Goal: Information Seeking & Learning: Learn about a topic

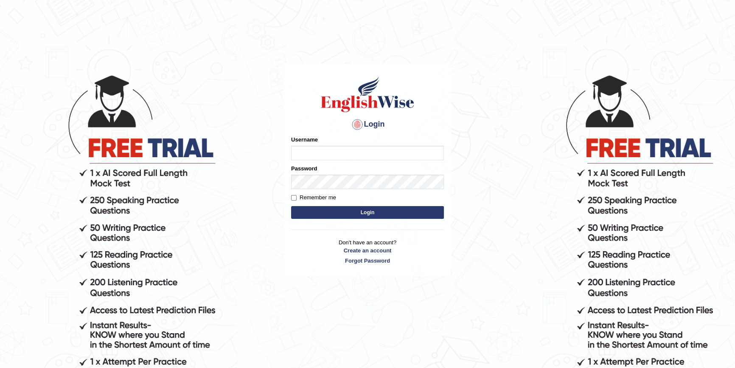
type input "manpreetk_parramatta"
drag, startPoint x: 372, startPoint y: 153, endPoint x: 285, endPoint y: 168, distance: 87.9
click at [285, 168] on div "Login Please fix the following errors: Username manpreetk_parramatta Password R…" at bounding box center [367, 170] width 167 height 212
type input "vanita_parramatta"
click at [287, 192] on div "Login Please fix the following errors: Username vanita_parramatta Password Reme…" at bounding box center [367, 170] width 167 height 212
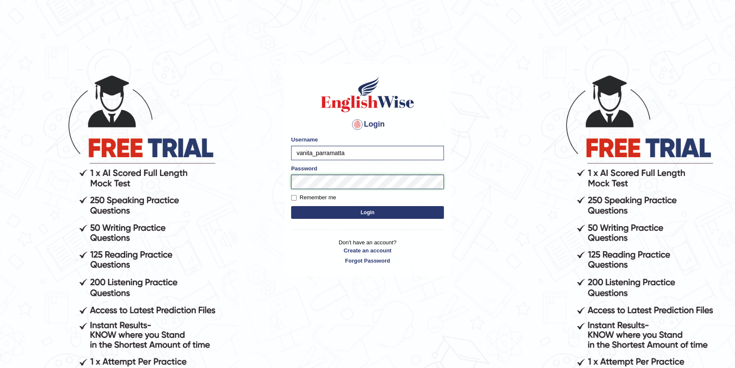
click at [291, 206] on button "Login" at bounding box center [367, 212] width 153 height 13
type input "manpreetk_parramatta"
drag, startPoint x: 384, startPoint y: 148, endPoint x: 277, endPoint y: 170, distance: 108.8
click at [277, 170] on body "Login Please fix the following errors: Username manpreetk_parramatta Password R…" at bounding box center [367, 221] width 735 height 368
type input "vanita_parramatta"
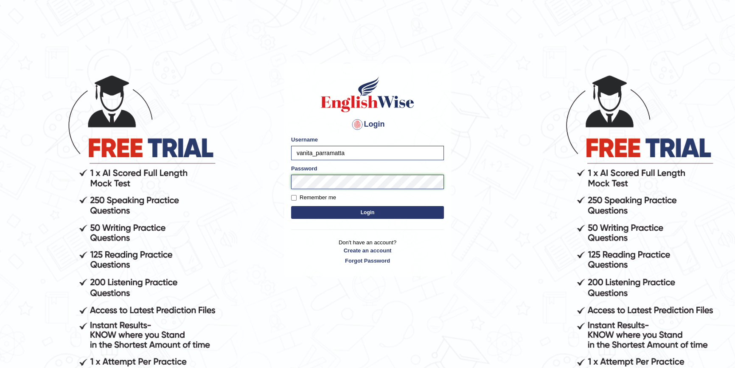
click at [291, 196] on form "Please fix the following errors: Username vanita_parramatta Password Remember m…" at bounding box center [367, 177] width 153 height 85
click at [291, 206] on button "Login" at bounding box center [367, 212] width 153 height 13
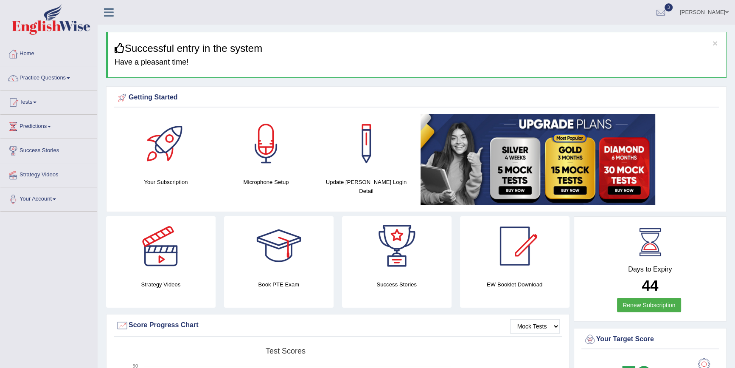
click at [53, 75] on link "Practice Questions" at bounding box center [48, 76] width 97 height 21
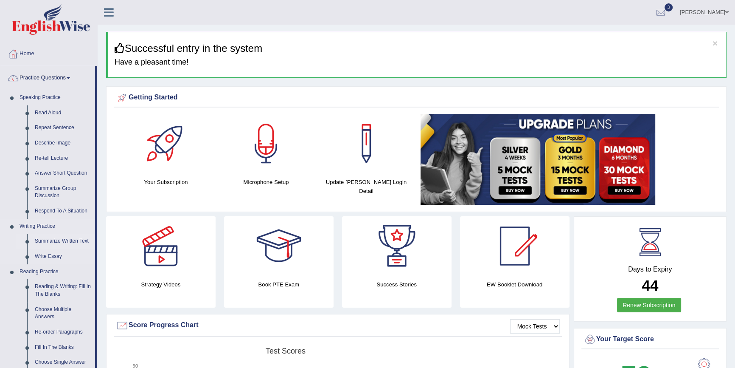
click at [64, 242] on link "Summarize Written Text" at bounding box center [63, 241] width 64 height 15
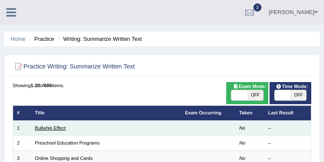
drag, startPoint x: 642, startPoint y: 7, endPoint x: 57, endPoint y: 130, distance: 597.9
click at [57, 130] on link "Bullwhip Effect" at bounding box center [50, 127] width 31 height 5
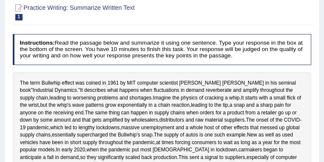
scroll to position [45, 0]
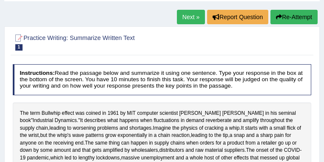
click at [184, 17] on link "Next »" at bounding box center [191, 17] width 28 height 14
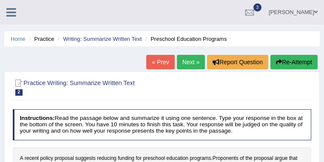
click at [179, 62] on link "Next »" at bounding box center [191, 62] width 28 height 14
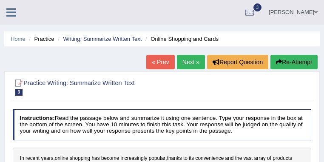
click at [183, 65] on link "Next »" at bounding box center [191, 62] width 28 height 14
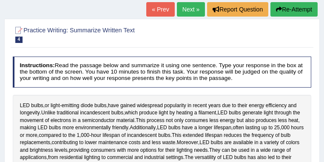
scroll to position [45, 0]
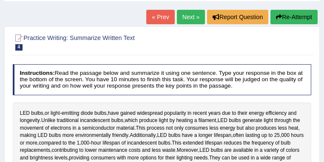
click at [194, 14] on link "Next »" at bounding box center [191, 17] width 28 height 14
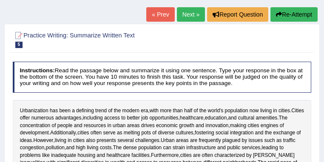
scroll to position [23, 0]
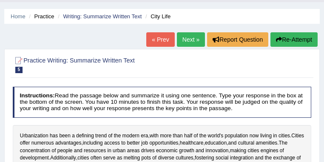
click at [185, 41] on link "Next »" at bounding box center [191, 39] width 28 height 14
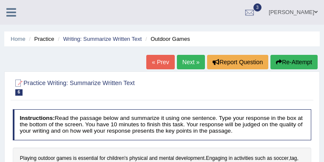
click at [191, 66] on link "Next »" at bounding box center [191, 62] width 28 height 14
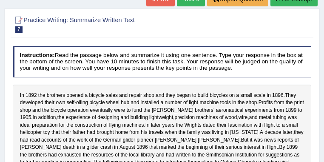
scroll to position [45, 0]
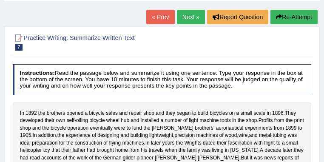
click at [189, 20] on link "Next »" at bounding box center [191, 17] width 28 height 14
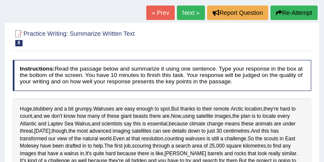
scroll to position [68, 0]
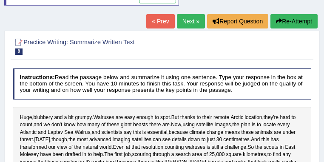
click at [159, 22] on link "« Prev" at bounding box center [160, 21] width 28 height 14
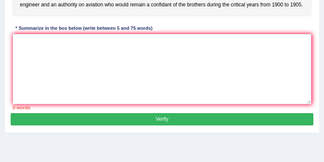
scroll to position [220, 0]
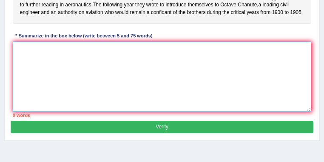
click at [57, 101] on textarea at bounding box center [162, 77] width 299 height 70
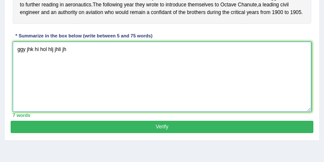
type textarea "ggy jhk hi hol hlj jhli jh"
drag, startPoint x: 76, startPoint y: 64, endPoint x: 17, endPoint y: 66, distance: 58.6
click at [17, 66] on textarea "ggy jhk hi hol hlj jhli jh" at bounding box center [162, 77] width 299 height 70
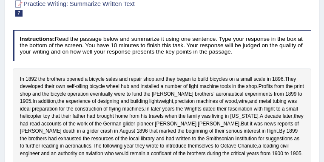
scroll to position [62, 0]
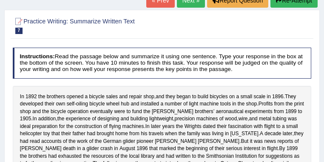
click at [165, 6] on link "« Prev" at bounding box center [160, 0] width 28 height 14
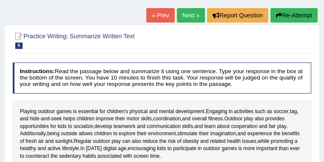
scroll to position [43, 0]
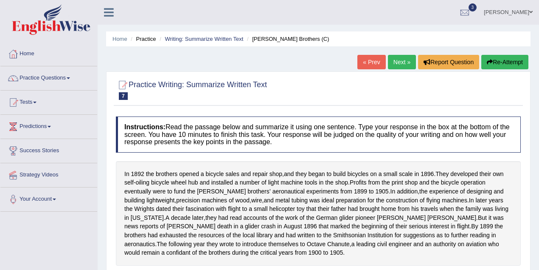
drag, startPoint x: 321, startPoint y: 0, endPoint x: 49, endPoint y: 81, distance: 283.5
click at [49, 81] on link "Practice Questions" at bounding box center [48, 76] width 97 height 21
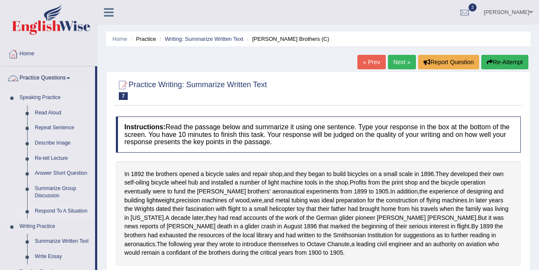
scroll to position [37, 0]
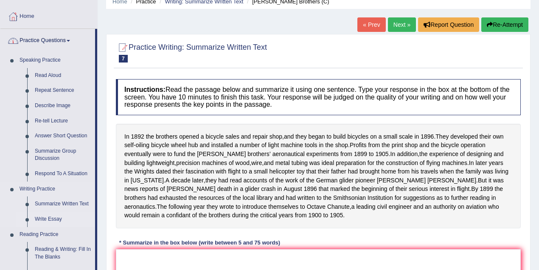
click at [53, 161] on link "Write Essay" at bounding box center [63, 218] width 64 height 15
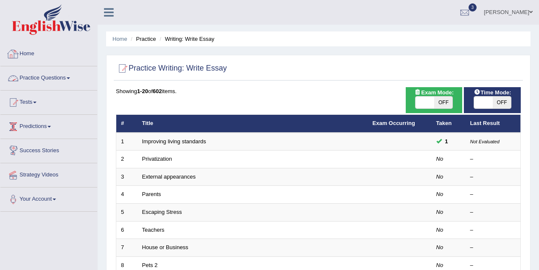
click at [40, 80] on link "Practice Questions" at bounding box center [48, 76] width 97 height 21
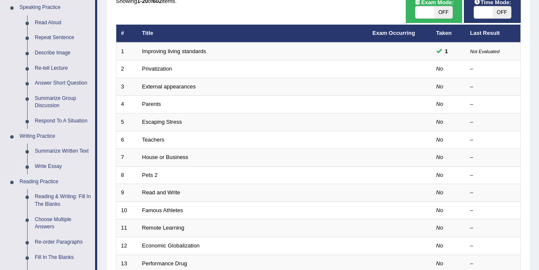
scroll to position [113, 0]
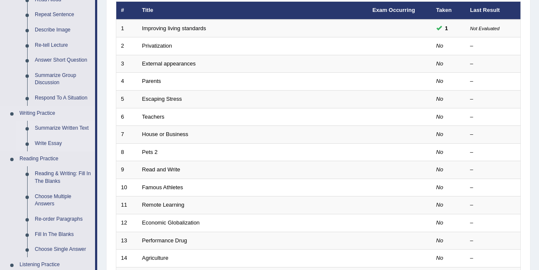
click at [60, 126] on link "Summarize Written Text" at bounding box center [63, 128] width 64 height 15
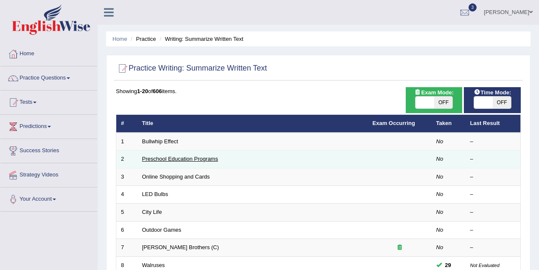
click at [177, 158] on link "Preschool Education Programs" at bounding box center [180, 158] width 76 height 6
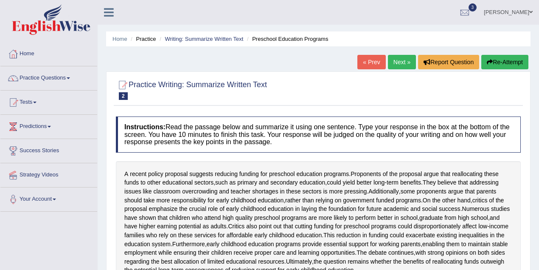
click at [309, 76] on div at bounding box center [318, 89] width 405 height 26
click at [46, 82] on link "Practice Questions" at bounding box center [48, 76] width 97 height 21
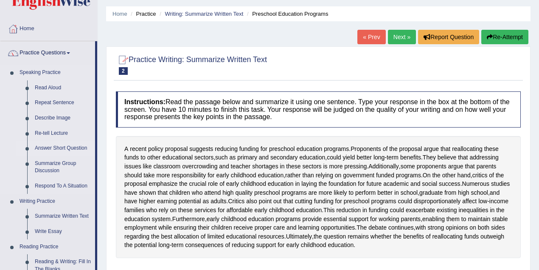
scroll to position [37, 0]
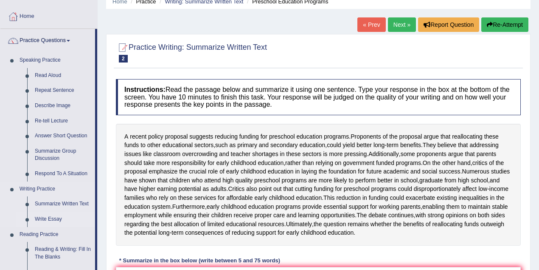
click at [51, 217] on link "Write Essay" at bounding box center [63, 218] width 64 height 15
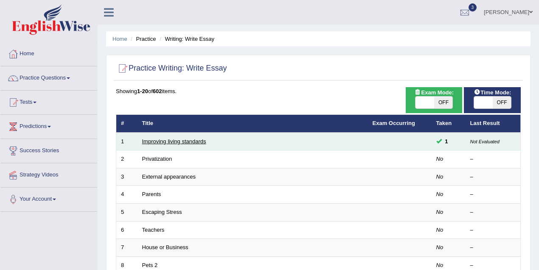
click at [194, 141] on link "Improving living standards" at bounding box center [174, 141] width 64 height 6
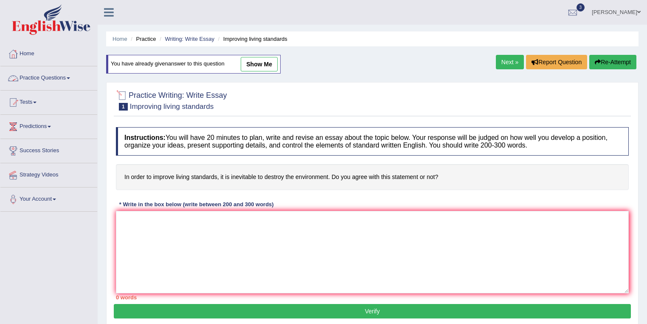
click at [57, 75] on link "Practice Questions" at bounding box center [48, 76] width 97 height 21
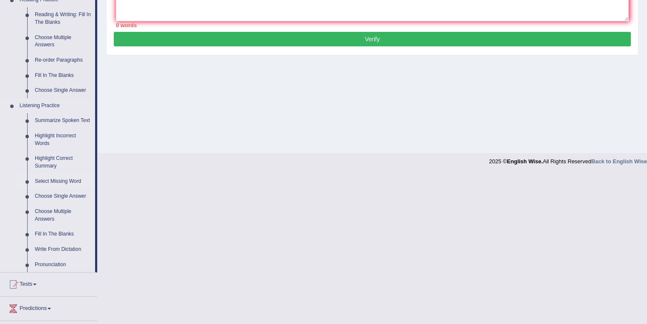
scroll to position [136, 0]
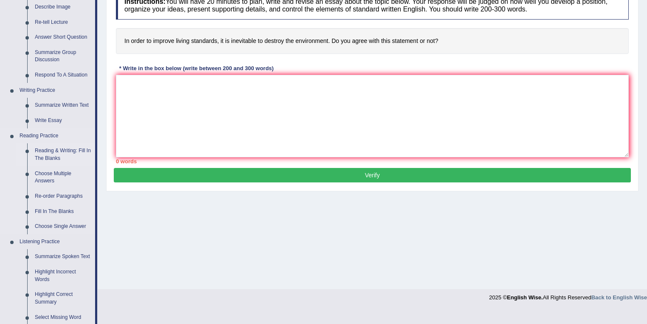
click at [62, 153] on link "Reading & Writing: Fill In The Blanks" at bounding box center [63, 154] width 64 height 23
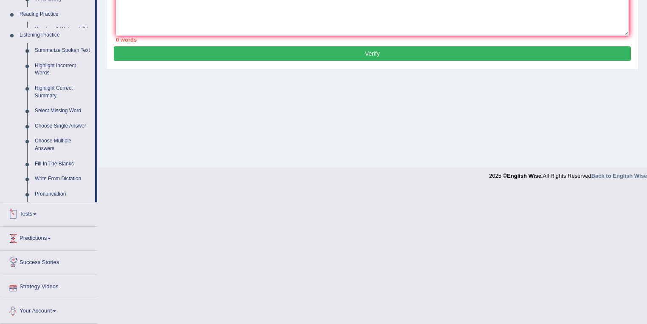
scroll to position [256, 0]
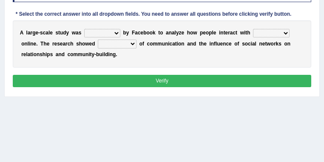
scroll to position [91, 0]
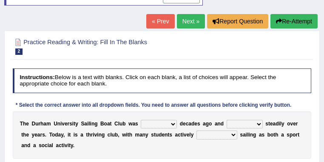
click at [182, 25] on link "Next »" at bounding box center [191, 21] width 28 height 14
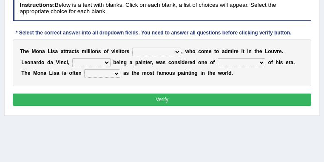
scroll to position [23, 0]
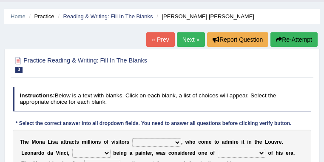
click at [187, 44] on link "Next »" at bounding box center [191, 39] width 28 height 14
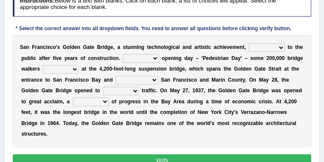
scroll to position [49, 0]
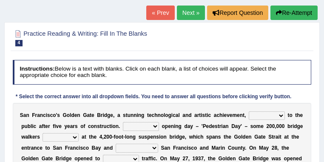
click at [160, 19] on link "« Prev" at bounding box center [160, 13] width 28 height 14
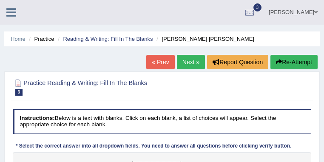
click at [161, 60] on link "« Prev" at bounding box center [160, 62] width 28 height 14
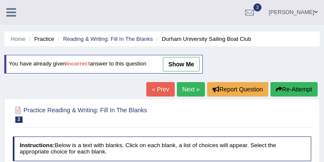
click at [161, 87] on link "« Prev" at bounding box center [160, 89] width 28 height 14
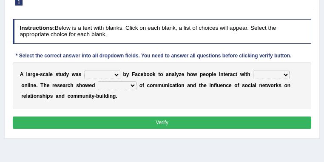
click at [115, 76] on select "surveyed had asked made" at bounding box center [102, 74] width 36 height 8
select select "made"
click at [84, 70] on select "surveyed had asked made" at bounding box center [102, 74] width 36 height 8
click at [274, 75] on select "together all each other another" at bounding box center [271, 74] width 37 height 8
select select "each other"
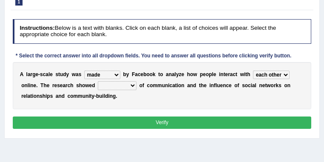
click at [253, 70] on select "together all each other another" at bounding box center [271, 74] width 37 height 8
click at [127, 85] on select "advantages standards fellowships patterns" at bounding box center [117, 85] width 39 height 8
select select "advantages"
click at [98, 81] on select "advantages standards fellowships patterns" at bounding box center [117, 85] width 39 height 8
click at [147, 124] on button "Verify" at bounding box center [162, 122] width 299 height 12
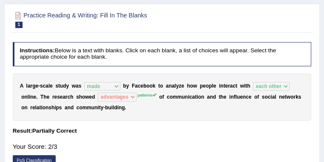
scroll to position [4, 0]
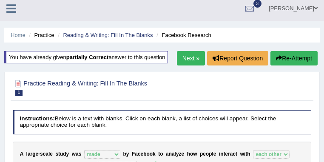
click at [197, 59] on link "Next »" at bounding box center [191, 58] width 28 height 14
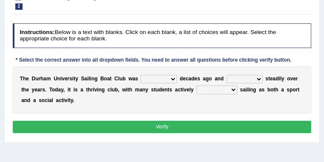
scroll to position [113, 0]
click at [158, 78] on select "found fund founded find" at bounding box center [159, 79] width 36 height 8
select select "found"
click at [141, 75] on select "found fund founded find" at bounding box center [159, 79] width 36 height 8
click at [252, 80] on select "grow growing has grown grown" at bounding box center [244, 79] width 36 height 8
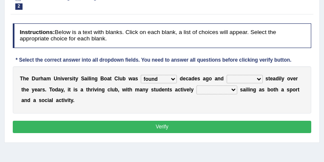
select select "has grown"
click at [226, 75] on select "grow growing has grown grown" at bounding box center [244, 79] width 36 height 8
click at [216, 91] on select "enjoy enjoyed are enjoying enjoying" at bounding box center [216, 89] width 41 height 8
select select "enjoyed"
click at [196, 85] on select "enjoy enjoyed are enjoying enjoying" at bounding box center [216, 89] width 41 height 8
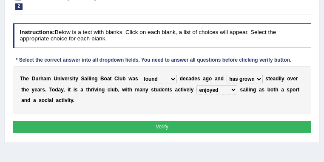
click at [173, 124] on button "Verify" at bounding box center [162, 127] width 299 height 12
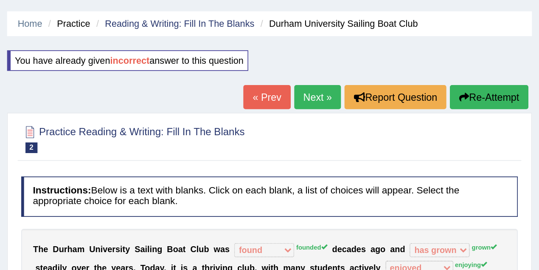
scroll to position [0, 0]
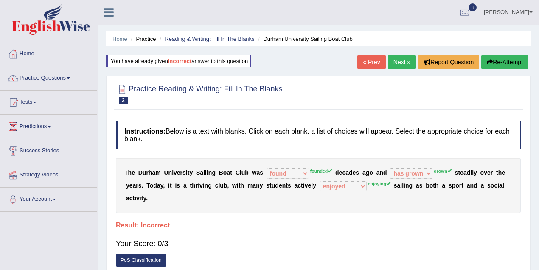
drag, startPoint x: 326, startPoint y: 0, endPoint x: 62, endPoint y: 79, distance: 275.4
click at [62, 79] on link "Practice Questions" at bounding box center [48, 76] width 97 height 21
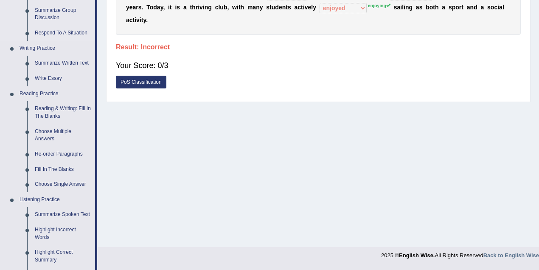
scroll to position [189, 0]
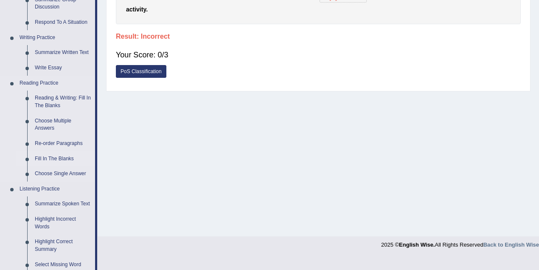
click at [59, 161] on link "Fill In The Blanks" at bounding box center [63, 158] width 64 height 15
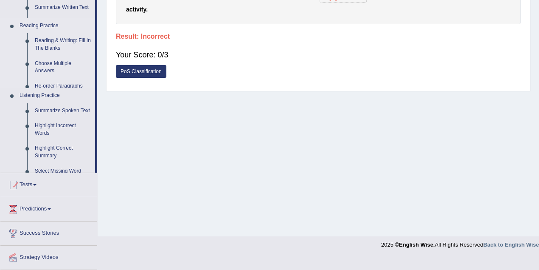
scroll to position [176, 0]
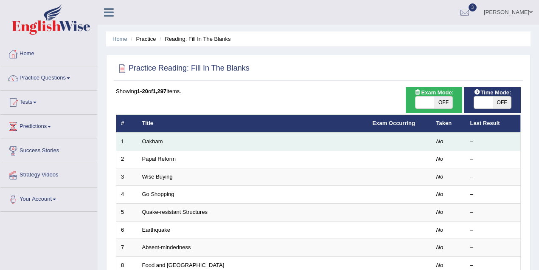
click at [152, 140] on link "Oakham" at bounding box center [152, 141] width 21 height 6
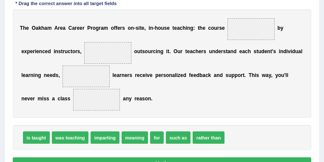
scroll to position [158, 0]
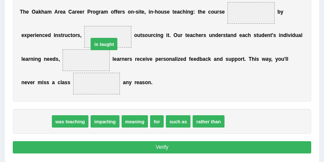
drag, startPoint x: 41, startPoint y: 124, endPoint x: 121, endPoint y: 33, distance: 121.0
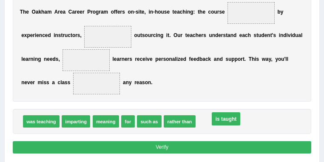
drag, startPoint x: 107, startPoint y: 35, endPoint x: 243, endPoint y: 131, distance: 166.7
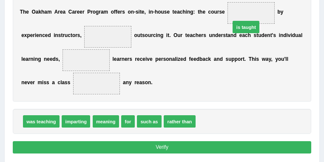
drag, startPoint x: 211, startPoint y: 122, endPoint x: 252, endPoint y: 12, distance: 117.8
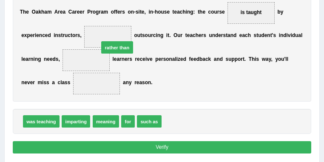
drag, startPoint x: 182, startPoint y: 123, endPoint x: 109, endPoint y: 36, distance: 113.9
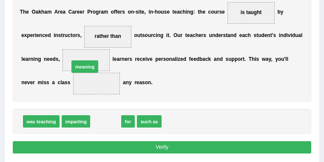
drag, startPoint x: 104, startPoint y: 117, endPoint x: 80, endPoint y: 51, distance: 70.7
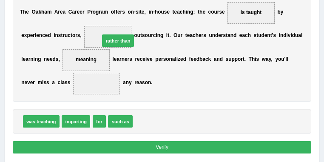
drag, startPoint x: 147, startPoint y: 122, endPoint x: 108, endPoint y: 27, distance: 102.7
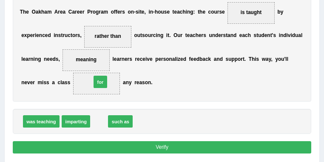
drag, startPoint x: 92, startPoint y: 120, endPoint x: 93, endPoint y: 73, distance: 46.7
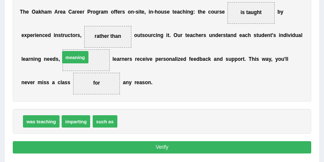
drag, startPoint x: 133, startPoint y: 125, endPoint x: 65, endPoint y: 50, distance: 101.3
click at [162, 147] on button "Verify" at bounding box center [162, 147] width 299 height 12
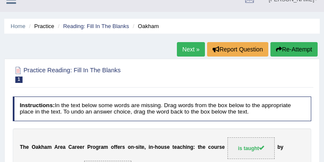
scroll to position [0, 0]
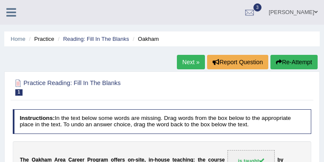
click at [189, 62] on link "Next »" at bounding box center [191, 62] width 28 height 14
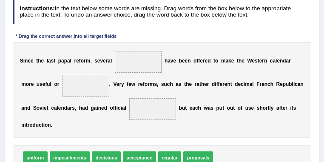
scroll to position [136, 0]
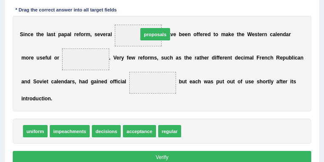
drag, startPoint x: 201, startPoint y: 129, endPoint x: 151, endPoint y: 15, distance: 124.5
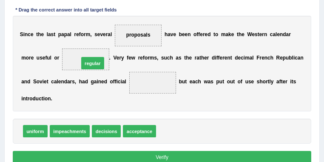
drag, startPoint x: 177, startPoint y: 131, endPoint x: 87, endPoint y: 51, distance: 119.7
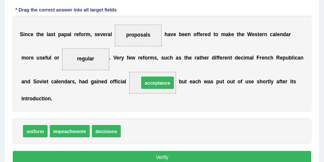
drag, startPoint x: 147, startPoint y: 133, endPoint x: 168, endPoint y: 76, distance: 61.4
click at [167, 155] on button "Verify" at bounding box center [162, 157] width 299 height 12
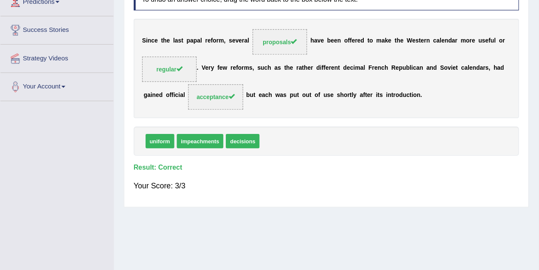
scroll to position [125, 0]
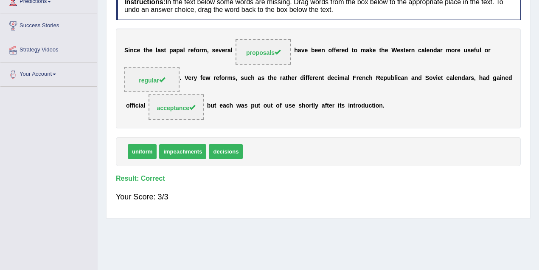
drag, startPoint x: 323, startPoint y: 0, endPoint x: 66, endPoint y: 117, distance: 282.2
click at [66, 117] on div "Toggle navigation Home Practice Questions Speaking Practice Read Aloud Repeat S…" at bounding box center [269, 96] width 539 height 442
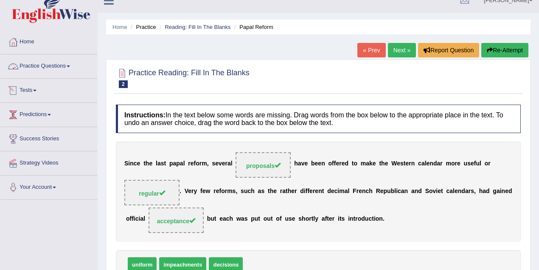
click at [56, 65] on link "Practice Questions" at bounding box center [48, 64] width 97 height 21
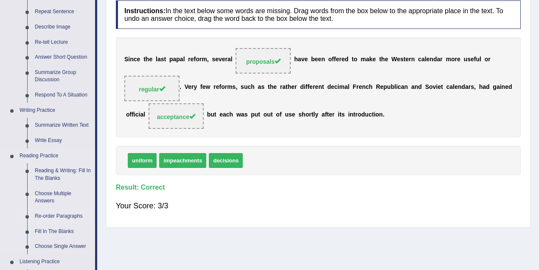
scroll to position [125, 0]
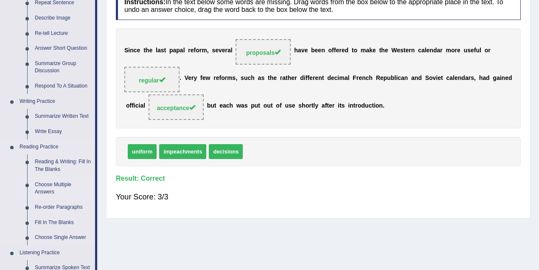
click at [54, 161] on link "Choose Multiple Answers" at bounding box center [63, 188] width 64 height 23
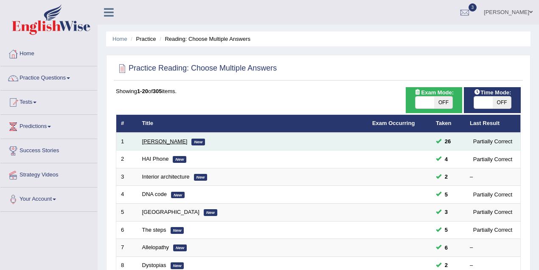
click at [161, 143] on link "[PERSON_NAME]" at bounding box center [164, 141] width 45 height 6
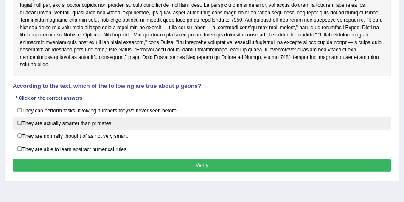
scroll to position [141, 0]
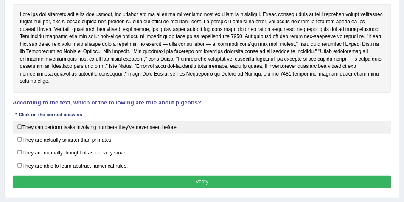
click at [19, 127] on label "They can perform tasks involving numbers they've never seen before." at bounding box center [202, 127] width 379 height 13
checkbox input "true"
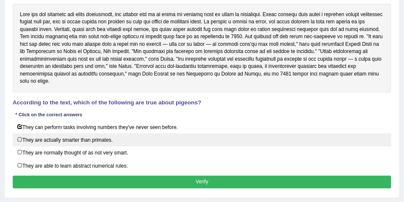
click at [19, 137] on label "They are actually smarter than primates." at bounding box center [202, 139] width 379 height 13
checkbox input "true"
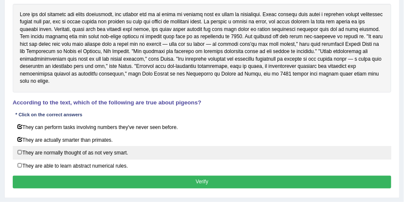
click at [20, 149] on label "They are normally thought of as not very smart." at bounding box center [202, 152] width 379 height 13
checkbox input "true"
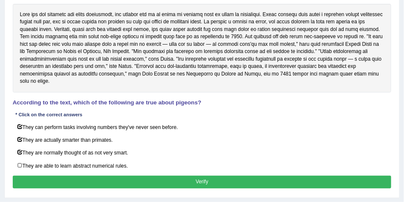
click at [163, 181] on button "Verify" at bounding box center [202, 182] width 379 height 12
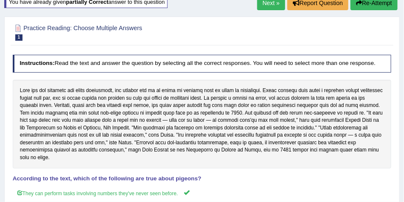
scroll to position [50, 0]
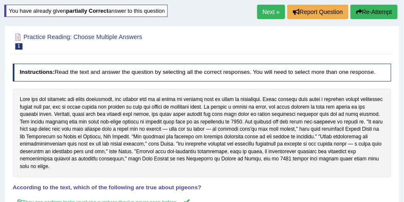
click at [362, 17] on button "Re-Attempt" at bounding box center [374, 12] width 47 height 14
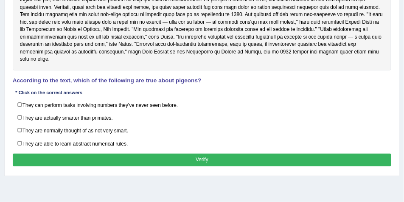
scroll to position [243, 0]
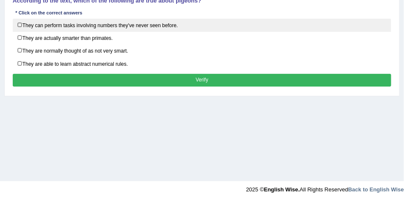
click at [20, 23] on label "They can perform tasks involving numbers they've never seen before." at bounding box center [202, 25] width 379 height 13
checkbox input "true"
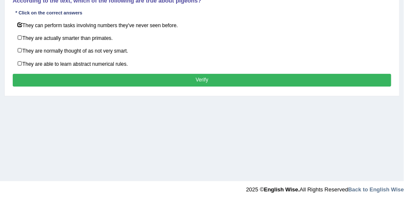
click at [181, 78] on button "Verify" at bounding box center [202, 80] width 379 height 12
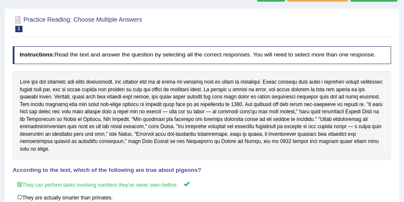
scroll to position [11, 0]
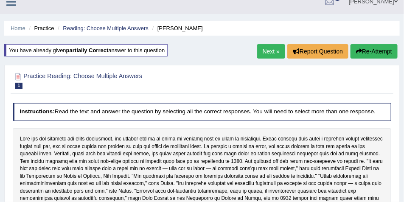
click at [377, 52] on button "Re-Attempt" at bounding box center [374, 51] width 47 height 14
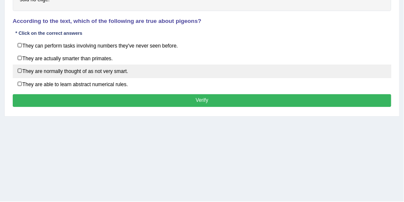
scroll to position [237, 0]
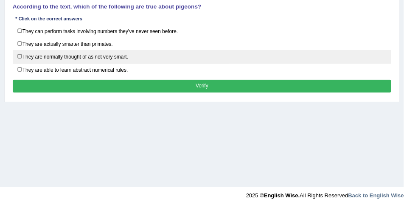
click at [21, 54] on label "They are normally thought of as not very smart." at bounding box center [202, 56] width 379 height 13
checkbox input "true"
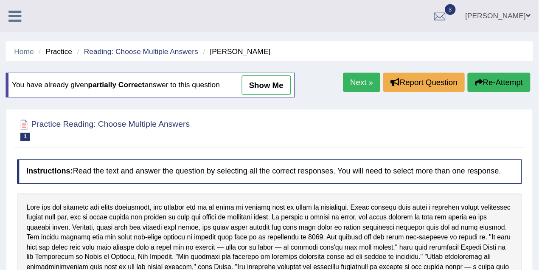
scroll to position [0, 0]
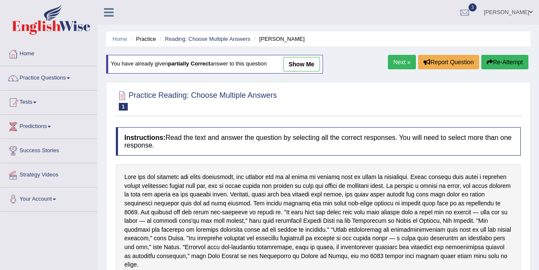
drag, startPoint x: 407, startPoint y: 5, endPoint x: 61, endPoint y: 76, distance: 353.8
click at [61, 76] on link "Practice Questions" at bounding box center [48, 76] width 97 height 21
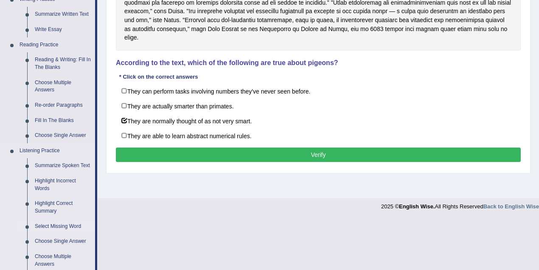
scroll to position [264, 0]
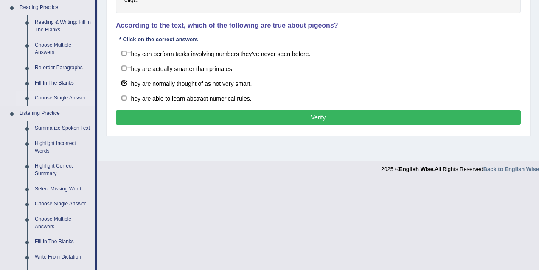
click at [49, 99] on link "Choose Single Answer" at bounding box center [63, 97] width 64 height 15
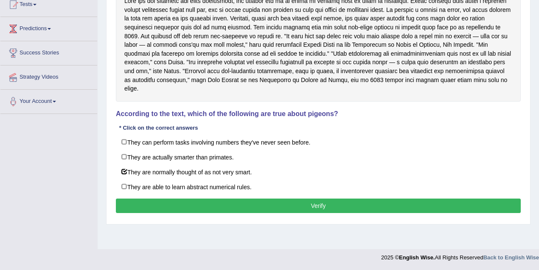
scroll to position [99, 0]
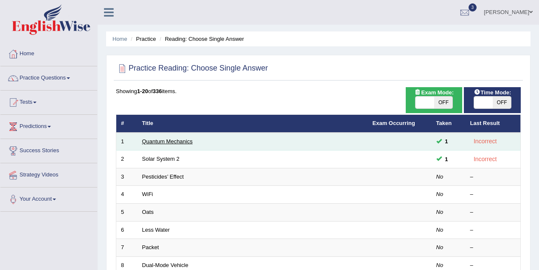
click at [184, 143] on link "Quantum Mechanics" at bounding box center [167, 141] width 51 height 6
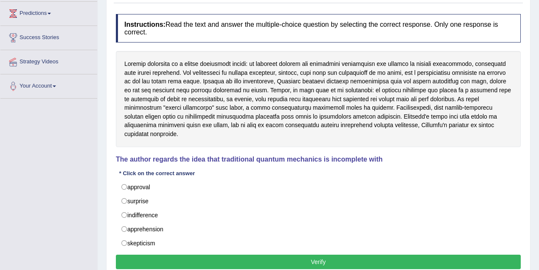
scroll to position [113, 0]
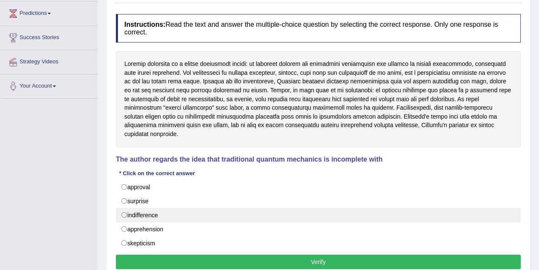
click at [122, 208] on label "indifference" at bounding box center [318, 215] width 405 height 14
radio input "true"
click at [122, 208] on label "indifference" at bounding box center [318, 215] width 405 height 14
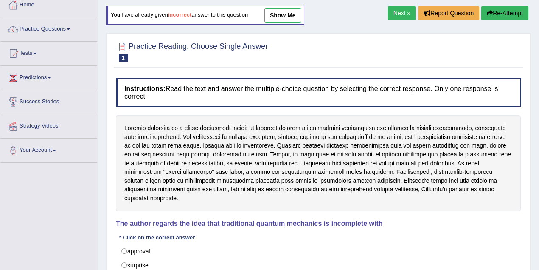
scroll to position [0, 0]
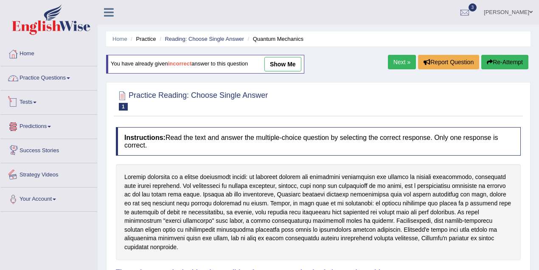
click at [67, 82] on link "Practice Questions" at bounding box center [48, 76] width 97 height 21
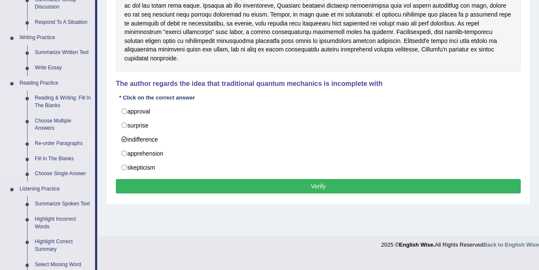
click at [68, 144] on link "Re-order Paragraphs" at bounding box center [63, 143] width 64 height 15
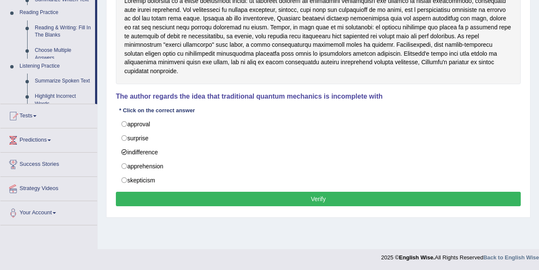
scroll to position [135, 0]
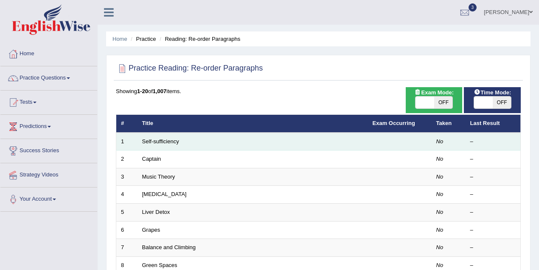
click at [159, 144] on td "Self-sufficiency" at bounding box center [253, 141] width 231 height 18
click at [160, 141] on link "Self-sufficiency" at bounding box center [160, 141] width 37 height 6
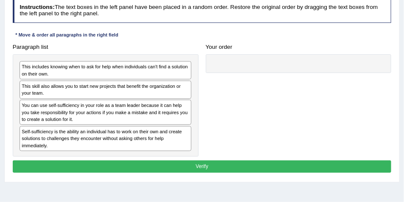
scroll to position [113, 0]
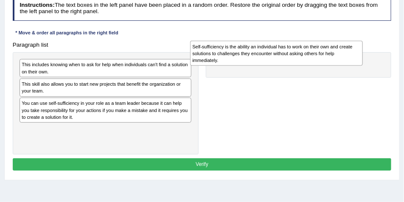
drag, startPoint x: 78, startPoint y: 136, endPoint x: 273, endPoint y: 53, distance: 212.9
click at [273, 53] on div "Self-sufficiency is the ability an individual has to work on their own and crea…" at bounding box center [276, 53] width 173 height 25
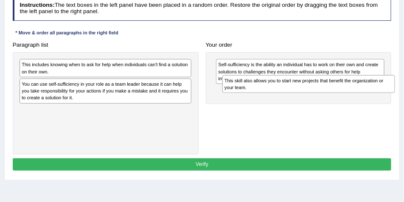
drag, startPoint x: 132, startPoint y: 85, endPoint x: 373, endPoint y: 88, distance: 240.8
click at [373, 88] on div "This skill also allows you to start new projects that benefit the organization …" at bounding box center [309, 84] width 173 height 18
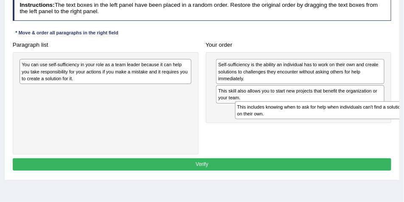
drag, startPoint x: 132, startPoint y: 69, endPoint x: 387, endPoint y: 123, distance: 261.2
click at [387, 123] on div "Paragraph list This includes knowing when to ask for help when individuals can'…" at bounding box center [202, 97] width 386 height 116
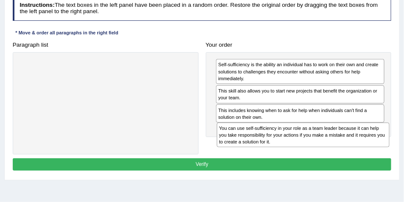
drag, startPoint x: 161, startPoint y: 77, endPoint x: 394, endPoint y: 149, distance: 244.3
click at [394, 149] on div "Paragraph list You can use self-sufficiency in your role as a team leader becau…" at bounding box center [202, 97] width 386 height 116
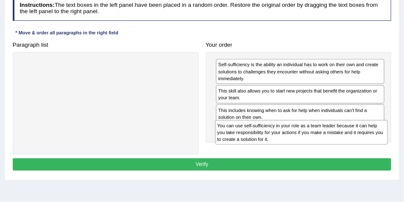
drag, startPoint x: 105, startPoint y: 76, endPoint x: 337, endPoint y: 151, distance: 244.3
click at [337, 151] on div "Paragraph list You can use self-sufficiency in your role as a team leader becau…" at bounding box center [202, 97] width 386 height 116
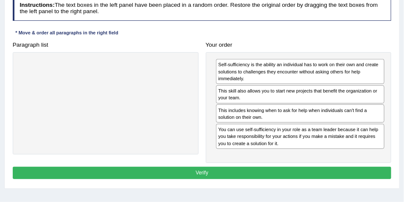
drag, startPoint x: 48, startPoint y: 104, endPoint x: 0, endPoint y: 169, distance: 79.9
click at [0, 169] on div "Home Practice Reading: Re-order Paragraphs Self-sufficiency Next » Report Quest…" at bounding box center [202, 99] width 404 height 425
click at [225, 172] on button "Verify" at bounding box center [202, 173] width 379 height 12
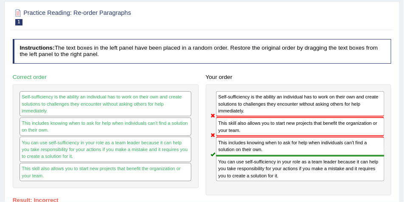
scroll to position [56, 0]
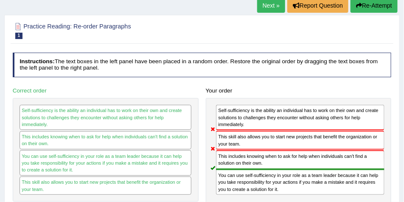
click at [374, 10] on button "Re-Attempt" at bounding box center [374, 5] width 47 height 14
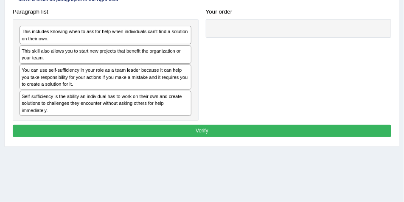
scroll to position [166, 0]
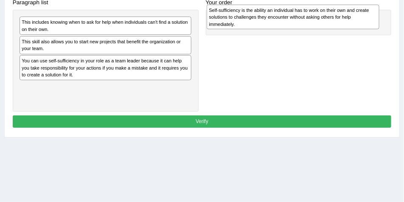
drag, startPoint x: 50, startPoint y: 92, endPoint x: 273, endPoint y: 18, distance: 234.5
click at [273, 18] on div "Self-sufficiency is the ability an individual has to work on their own and crea…" at bounding box center [293, 17] width 173 height 25
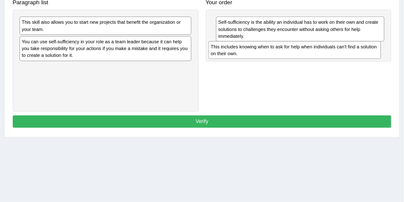
drag, startPoint x: 146, startPoint y: 25, endPoint x: 370, endPoint y: 58, distance: 227.0
click at [370, 58] on div "This includes knowing when to ask for help when individuals can't find a soluti…" at bounding box center [294, 50] width 173 height 18
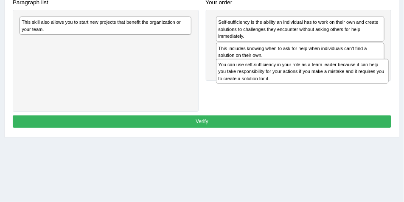
drag, startPoint x: 127, startPoint y: 54, endPoint x: 360, endPoint y: 88, distance: 236.1
click at [360, 88] on div "Paragraph list This skill also allows you to start new projects that benefit th…" at bounding box center [202, 54] width 386 height 116
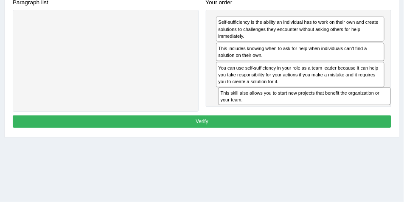
drag, startPoint x: 132, startPoint y: 23, endPoint x: 368, endPoint y: 110, distance: 251.6
click at [368, 110] on div "Paragraph list This skill also allows you to start new projects that benefit th…" at bounding box center [202, 54] width 386 height 116
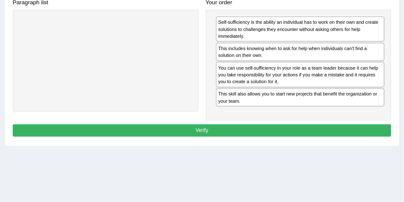
click at [198, 132] on button "Verify" at bounding box center [202, 130] width 379 height 12
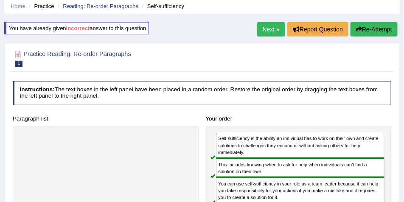
scroll to position [8, 0]
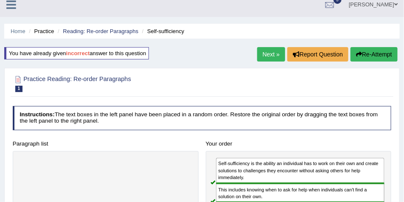
click at [266, 56] on link "Next »" at bounding box center [271, 54] width 28 height 14
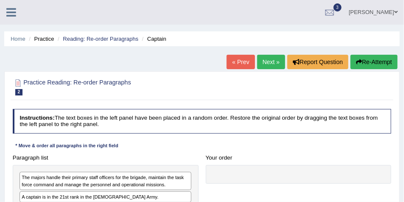
click at [270, 61] on link "Next »" at bounding box center [271, 62] width 28 height 14
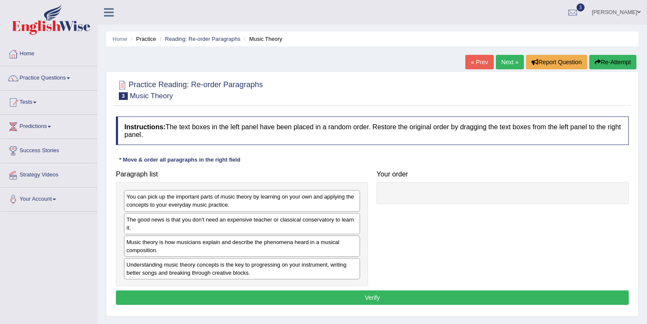
drag, startPoint x: 398, startPoint y: 3, endPoint x: 36, endPoint y: 82, distance: 370.9
click at [36, 82] on link "Practice Questions" at bounding box center [48, 76] width 97 height 21
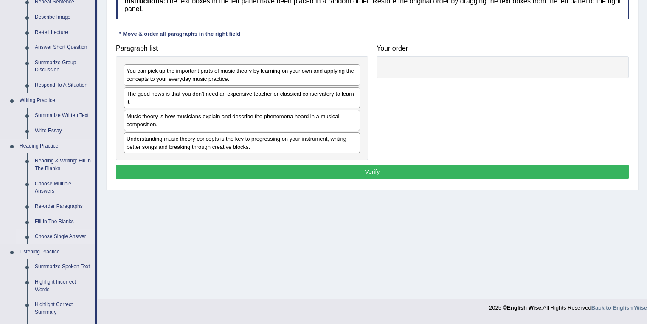
scroll to position [181, 0]
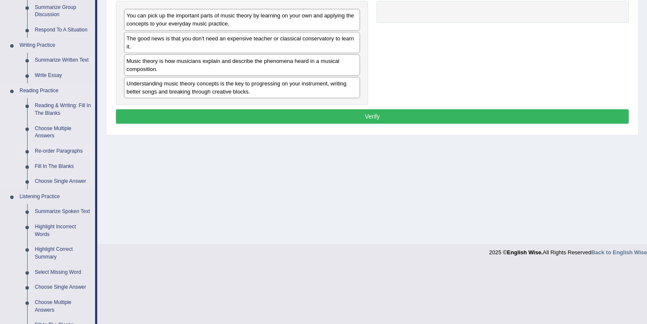
click at [63, 154] on link "Re-order Paragraphs" at bounding box center [63, 151] width 64 height 15
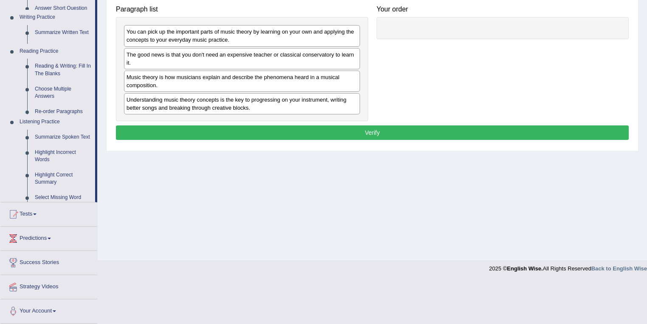
scroll to position [122, 0]
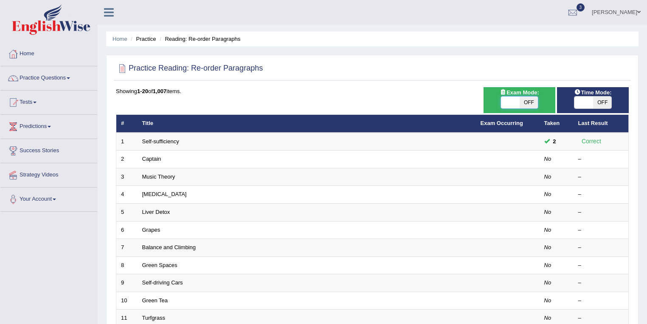
click at [514, 104] on span at bounding box center [510, 102] width 19 height 12
checkbox input "true"
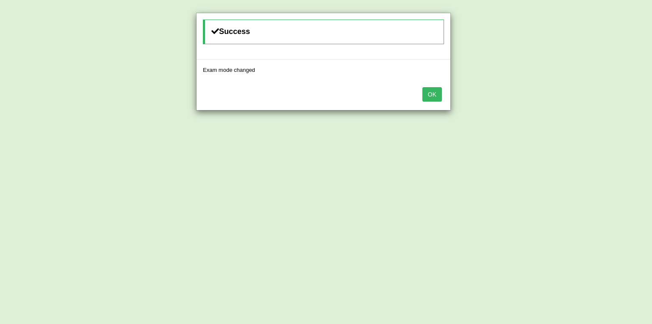
click at [439, 93] on button "OK" at bounding box center [433, 94] width 20 height 14
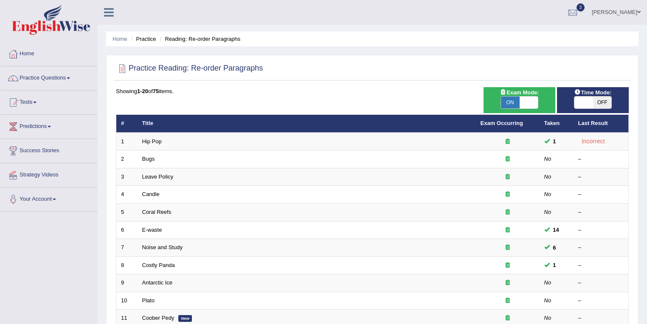
scroll to position [90, 0]
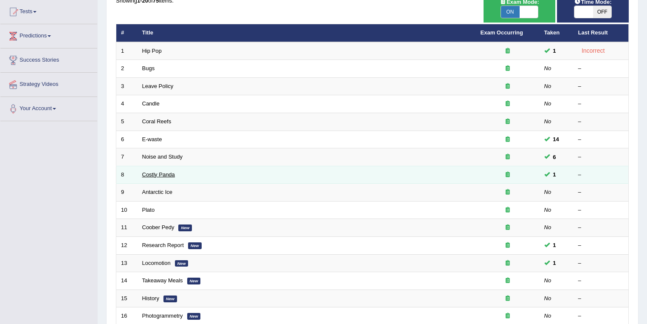
click at [149, 173] on link "Costly Panda" at bounding box center [158, 174] width 33 height 6
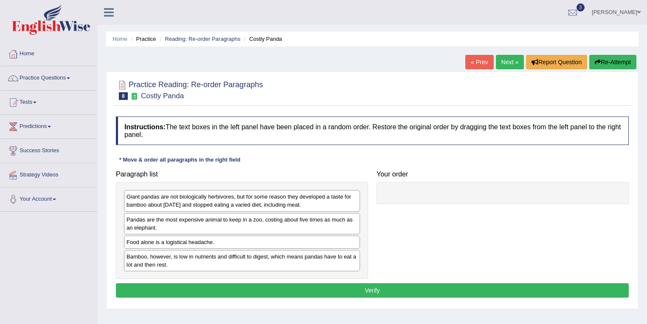
click at [469, 65] on link "« Prev" at bounding box center [479, 62] width 28 height 14
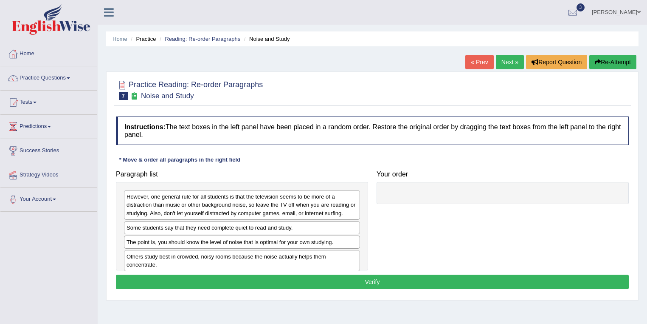
click at [469, 65] on link "« Prev" at bounding box center [479, 62] width 28 height 14
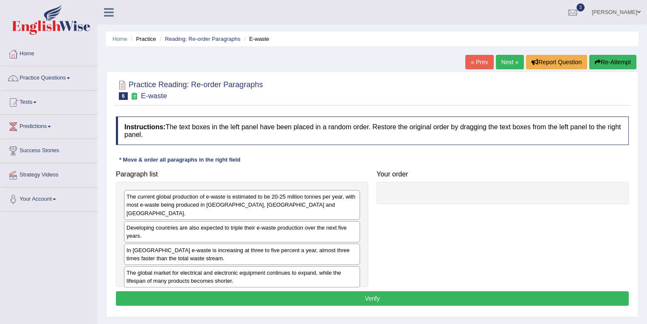
click at [469, 65] on link "« Prev" at bounding box center [479, 62] width 28 height 14
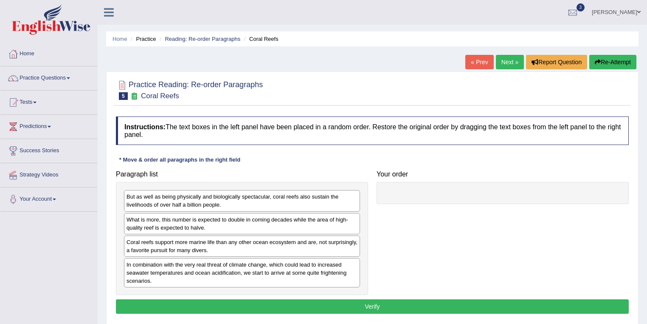
click at [469, 65] on link "« Prev" at bounding box center [479, 62] width 28 height 14
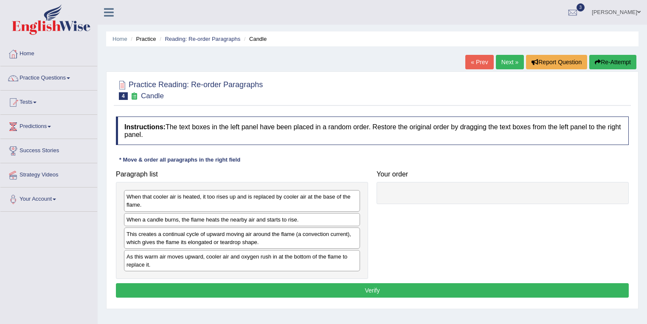
click at [469, 65] on link "« Prev" at bounding box center [479, 62] width 28 height 14
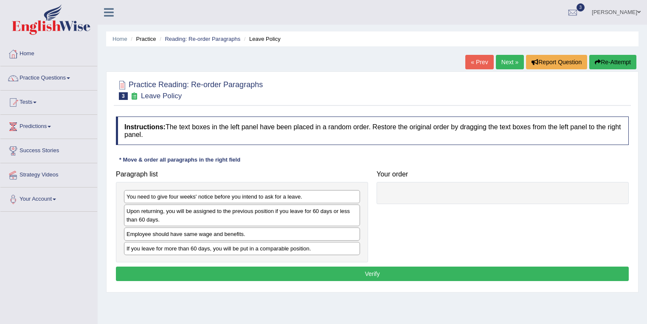
click at [469, 65] on link "« Prev" at bounding box center [479, 62] width 28 height 14
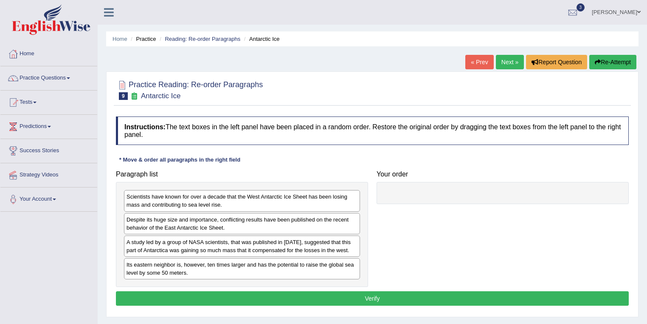
click at [511, 65] on link "Next »" at bounding box center [510, 62] width 28 height 14
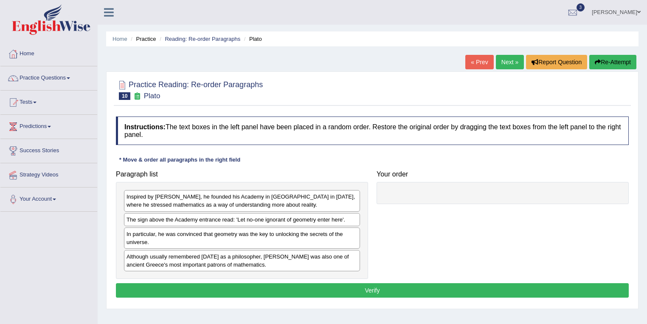
click at [511, 65] on link "Next »" at bounding box center [510, 62] width 28 height 14
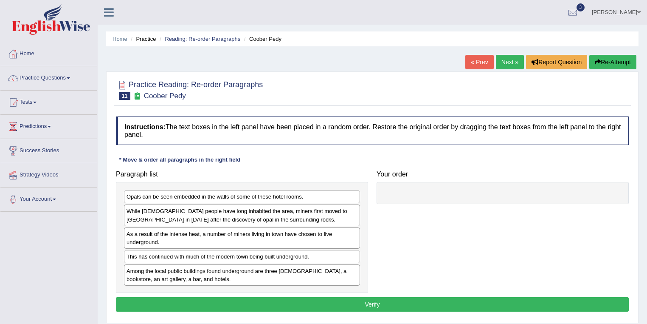
click at [511, 65] on link "Next »" at bounding box center [510, 62] width 28 height 14
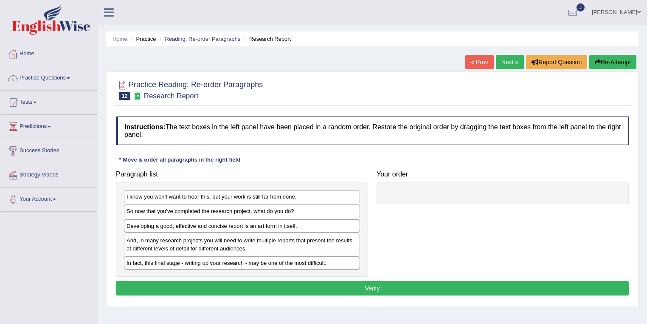
click at [511, 65] on link "Next »" at bounding box center [510, 62] width 28 height 14
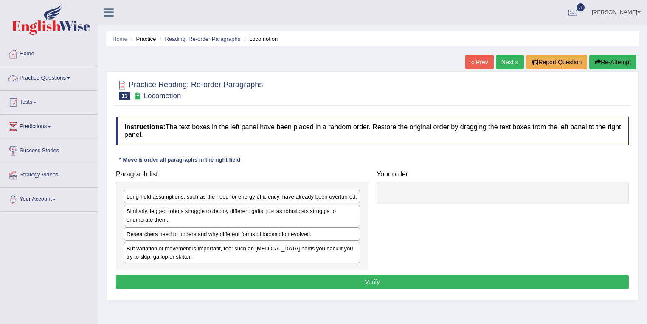
click at [53, 78] on link "Practice Questions" at bounding box center [48, 76] width 97 height 21
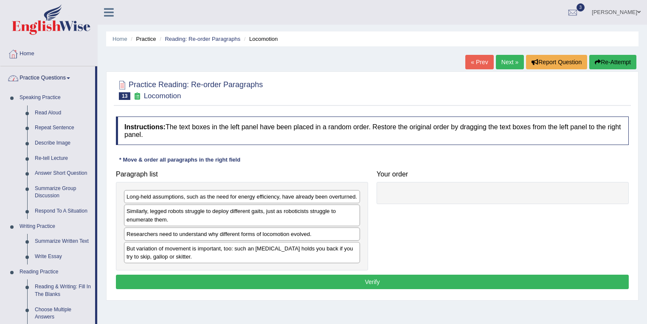
scroll to position [226, 0]
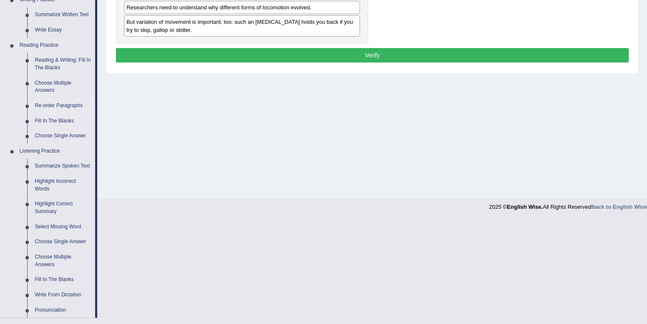
click at [68, 107] on link "Re-order Paragraphs" at bounding box center [63, 105] width 64 height 15
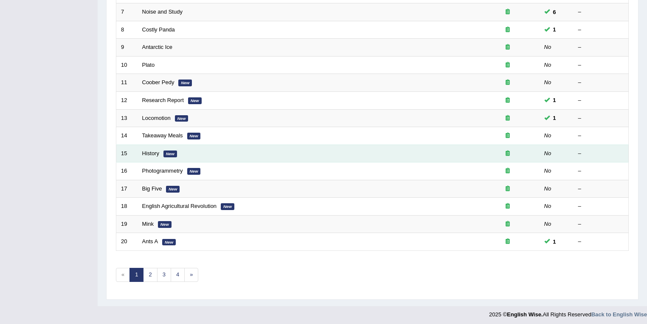
scroll to position [236, 0]
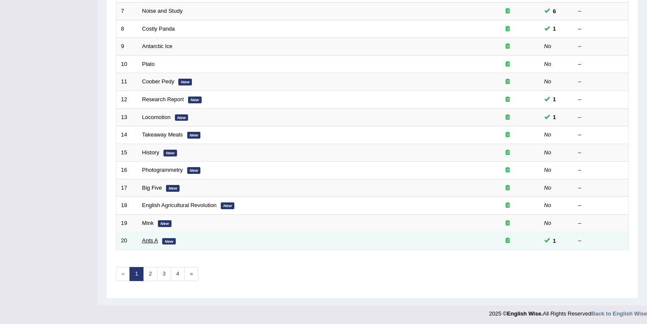
click at [155, 238] on link "Ants A" at bounding box center [150, 240] width 16 height 6
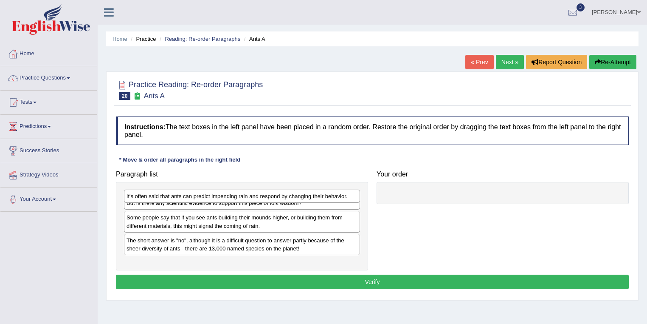
click at [130, 200] on div "It's often said that ants can predict impending rain and respond by changing th…" at bounding box center [242, 195] width 237 height 13
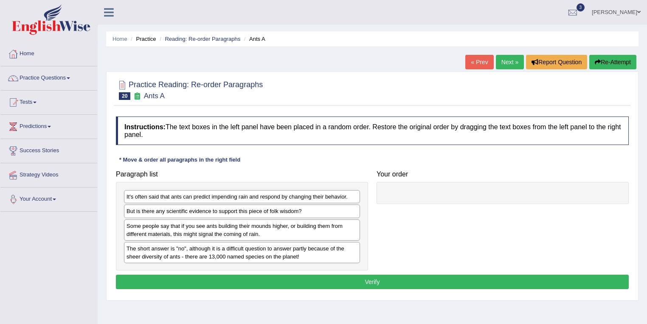
click at [93, 206] on link "Your Account" at bounding box center [48, 197] width 97 height 21
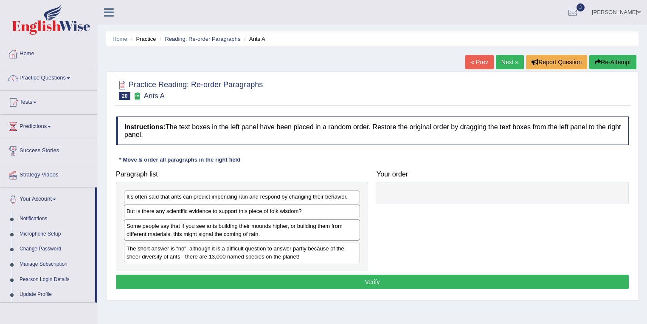
click at [182, 236] on div "Some people say that if you see ants building their mounds higher, or building …" at bounding box center [242, 229] width 236 height 21
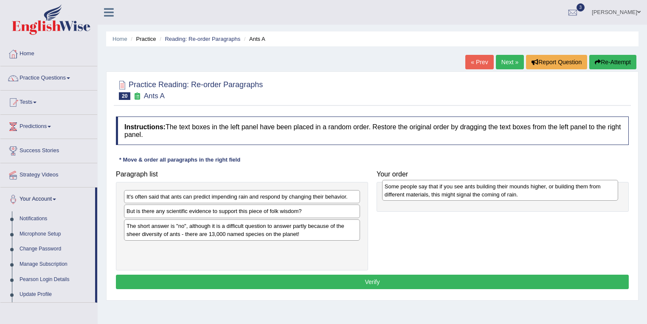
drag, startPoint x: 189, startPoint y: 234, endPoint x: 447, endPoint y: 195, distance: 261.1
click at [447, 195] on div "Some people say that if you see ants building their mounds higher, or building …" at bounding box center [500, 190] width 237 height 21
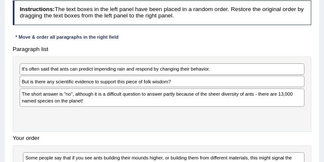
scroll to position [158, 0]
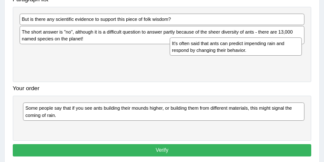
drag, startPoint x: 79, startPoint y: 28, endPoint x: 257, endPoint y: 59, distance: 181.2
click at [257, 59] on div "Paragraph list It's often said that ants can predict impending rain and respond…" at bounding box center [162, 66] width 306 height 147
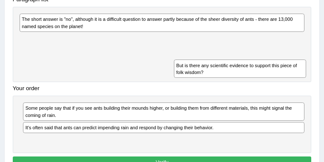
drag, startPoint x: 68, startPoint y: 26, endPoint x: 242, endPoint y: 78, distance: 180.8
click at [251, 82] on div "Paragraph list But is there any scientific evidence to support this piece of fo…" at bounding box center [162, 73] width 306 height 160
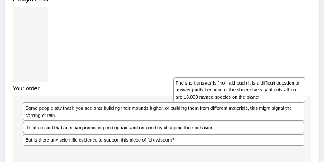
drag, startPoint x: 123, startPoint y: 34, endPoint x: 306, endPoint y: 113, distance: 198.8
click at [306, 113] on div "Instructions: The text boxes in the left panel have been placed in a random ord…" at bounding box center [162, 66] width 302 height 239
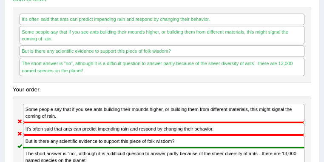
click at [217, 109] on div "Some people say that if you see ants building their mounds higher, or building …" at bounding box center [162, 138] width 299 height 84
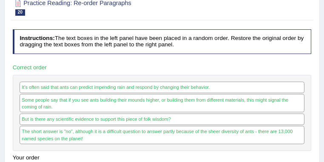
scroll to position [57, 0]
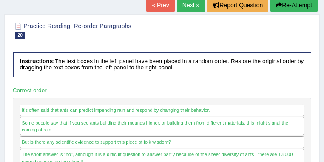
click at [299, 7] on button "Re-Attempt" at bounding box center [293, 5] width 47 height 14
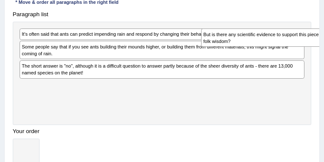
drag, startPoint x: 54, startPoint y: 60, endPoint x: 115, endPoint y: 104, distance: 75.4
click at [268, 45] on div "But is there any scientific evidence to support this piece of folk wisdom?" at bounding box center [267, 37] width 132 height 18
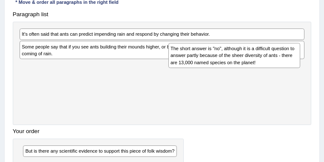
drag, startPoint x: 113, startPoint y: 93, endPoint x: 285, endPoint y: 66, distance: 173.8
click at [285, 66] on div "The short answer is "no", although it is a difficult question to answer partly …" at bounding box center [234, 55] width 132 height 25
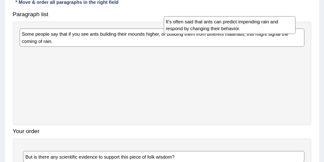
drag, startPoint x: 83, startPoint y: 39, endPoint x: 254, endPoint y: 28, distance: 171.5
click at [254, 28] on div "It's often said that ants can predict impending rain and respond by changing th…" at bounding box center [229, 25] width 132 height 18
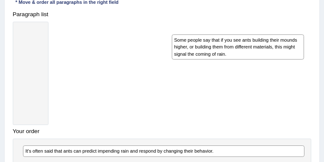
drag, startPoint x: 112, startPoint y: 44, endPoint x: 293, endPoint y: 54, distance: 181.2
click at [293, 54] on div "Some people say that if you see ants building their mounds higher, or building …" at bounding box center [238, 46] width 132 height 25
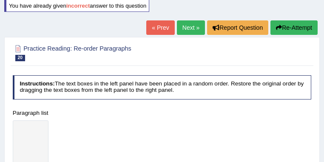
scroll to position [41, 0]
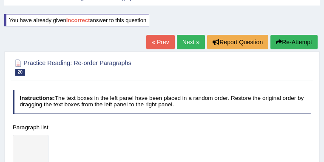
click at [187, 43] on link "Next »" at bounding box center [191, 42] width 28 height 14
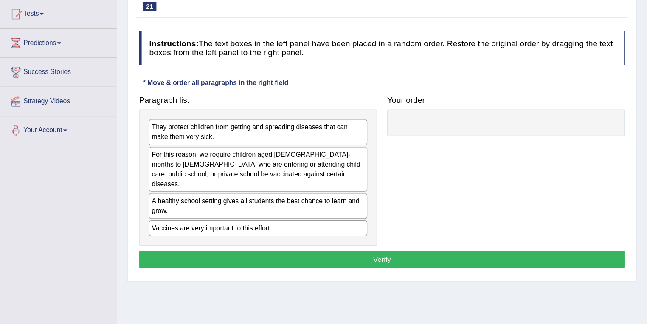
scroll to position [90, 0]
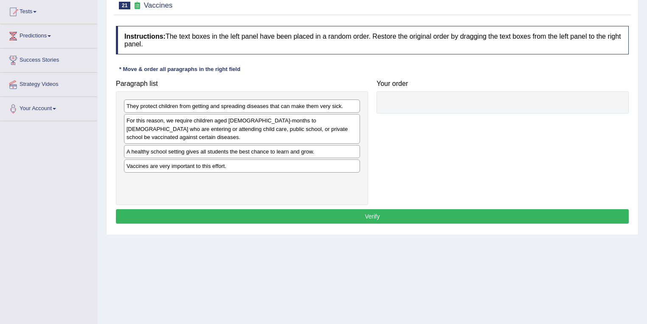
drag, startPoint x: 326, startPoint y: 0, endPoint x: 77, endPoint y: 189, distance: 311.9
click at [77, 161] on div "Toggle navigation Home Practice Questions Speaking Practice Read Aloud Repeat S…" at bounding box center [323, 131] width 647 height 442
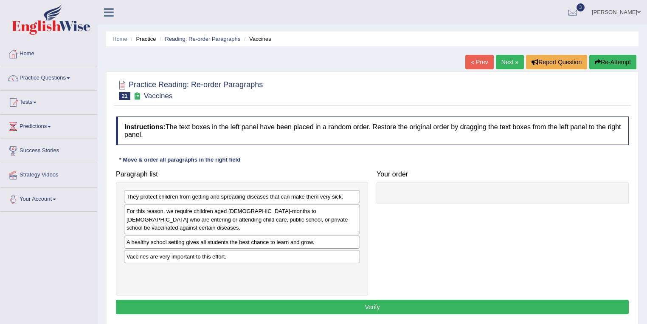
scroll to position [0, 0]
click at [36, 51] on link "Home" at bounding box center [48, 52] width 97 height 21
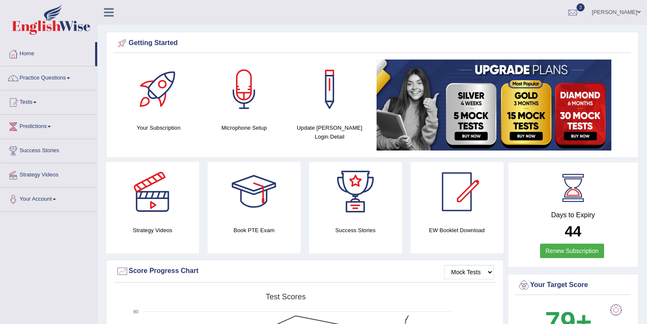
click at [619, 15] on link "[PERSON_NAME]" at bounding box center [617, 11] width 62 height 22
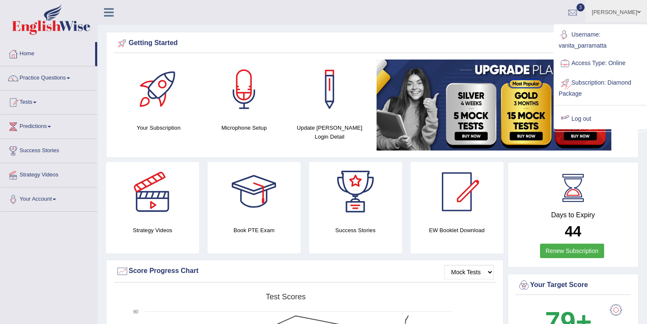
click at [577, 117] on link "Log out" at bounding box center [601, 119] width 92 height 20
